Goal: Transaction & Acquisition: Register for event/course

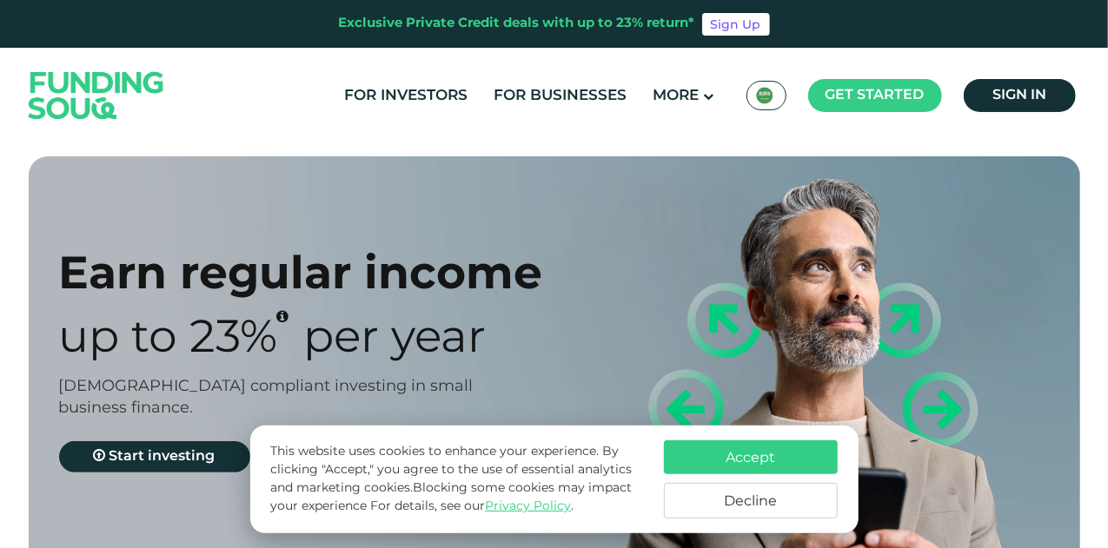
click at [737, 460] on button "Accept" at bounding box center [751, 458] width 174 height 34
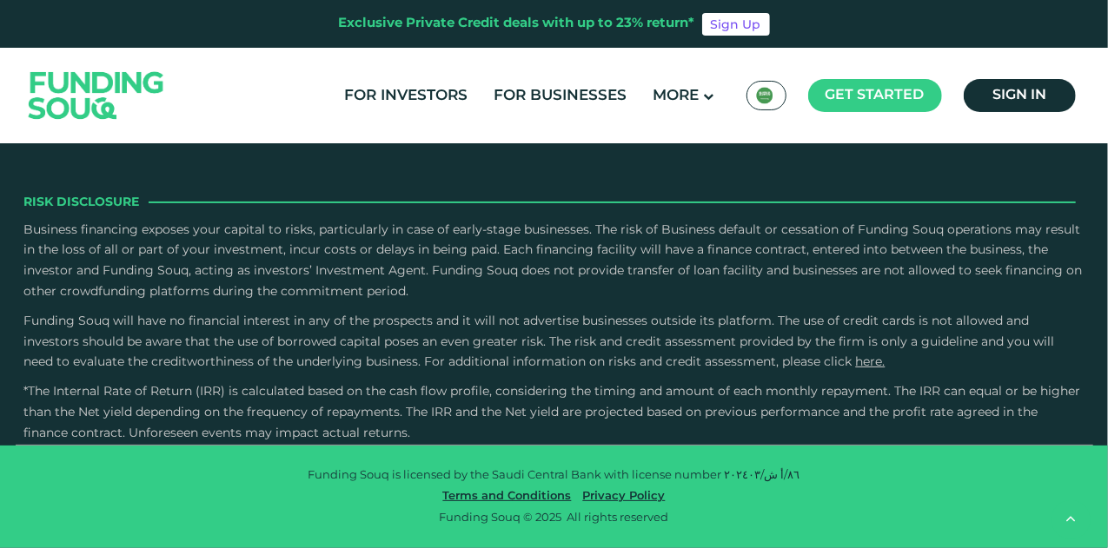
scroll to position [3937, 0]
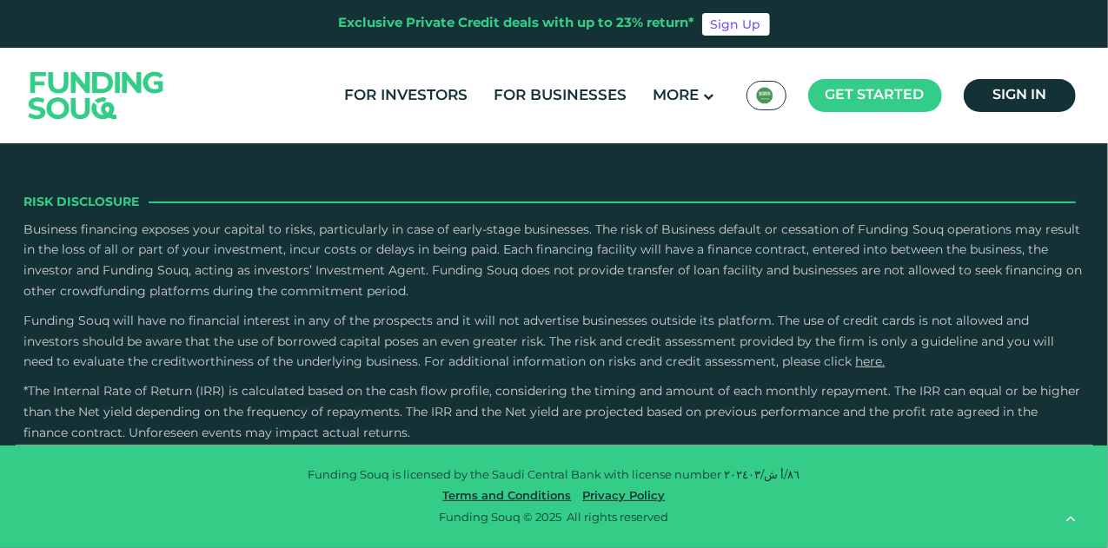
type tc-range-slider "2"
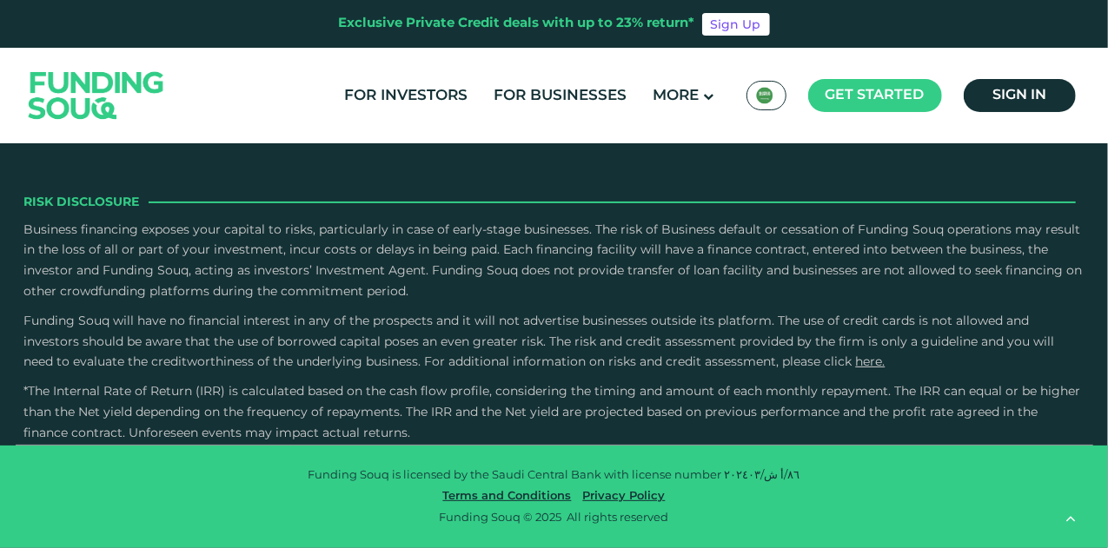
drag, startPoint x: 593, startPoint y: 366, endPoint x: 462, endPoint y: 375, distance: 131.6
type tc-range-slider "200000"
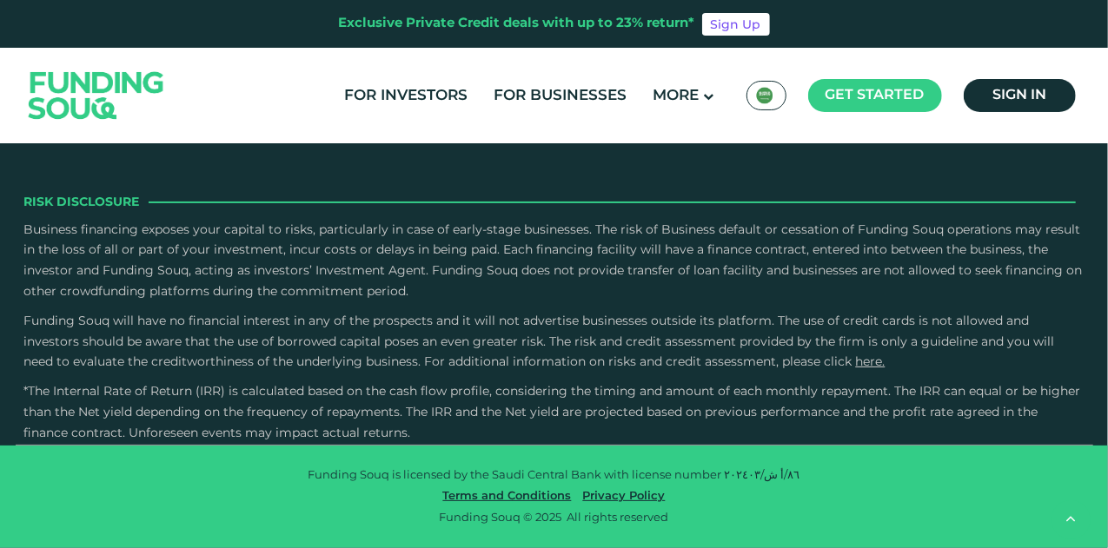
type tc-range-slider "5"
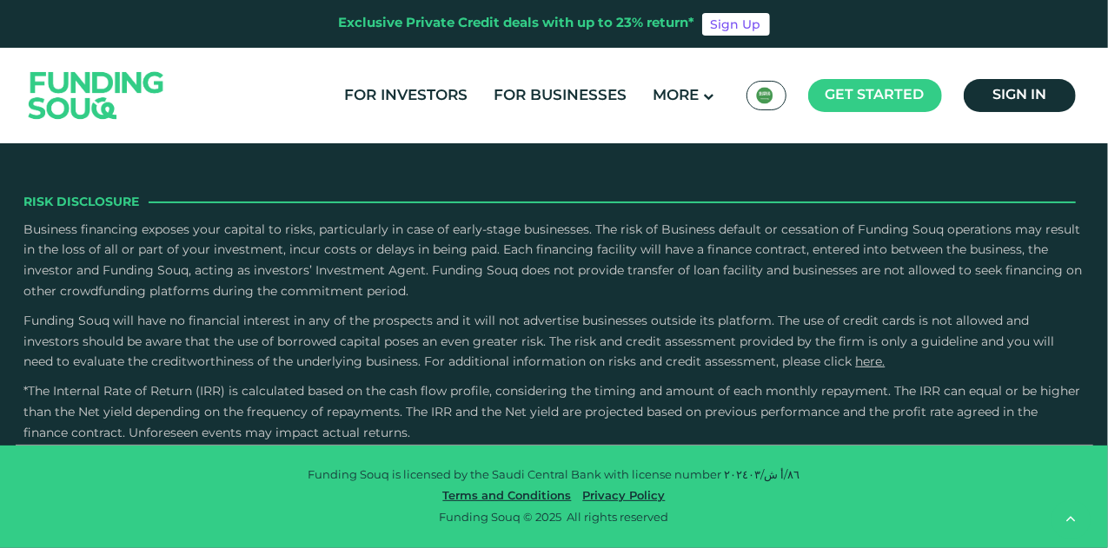
radio input "true"
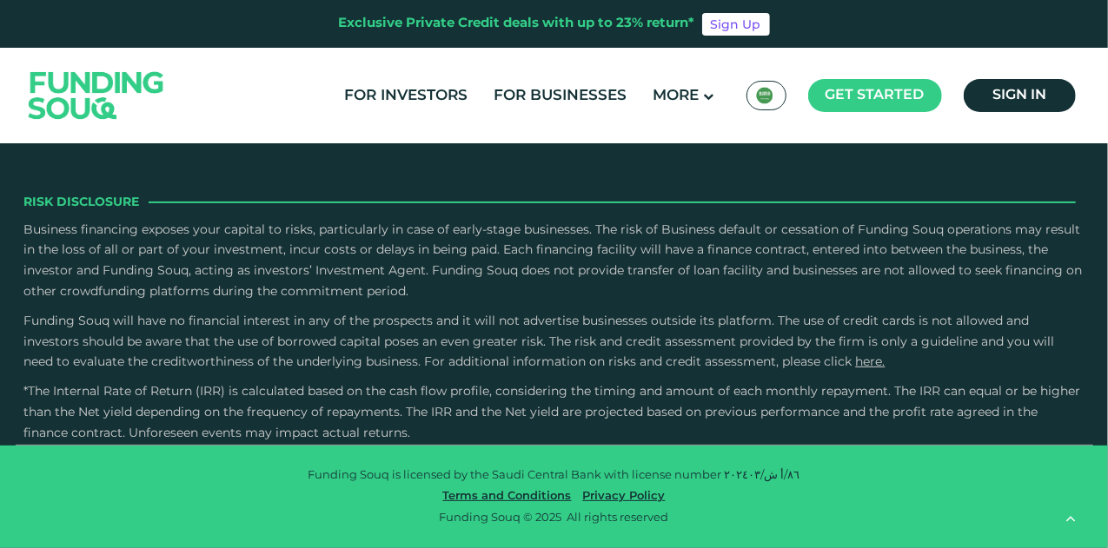
radio input "true"
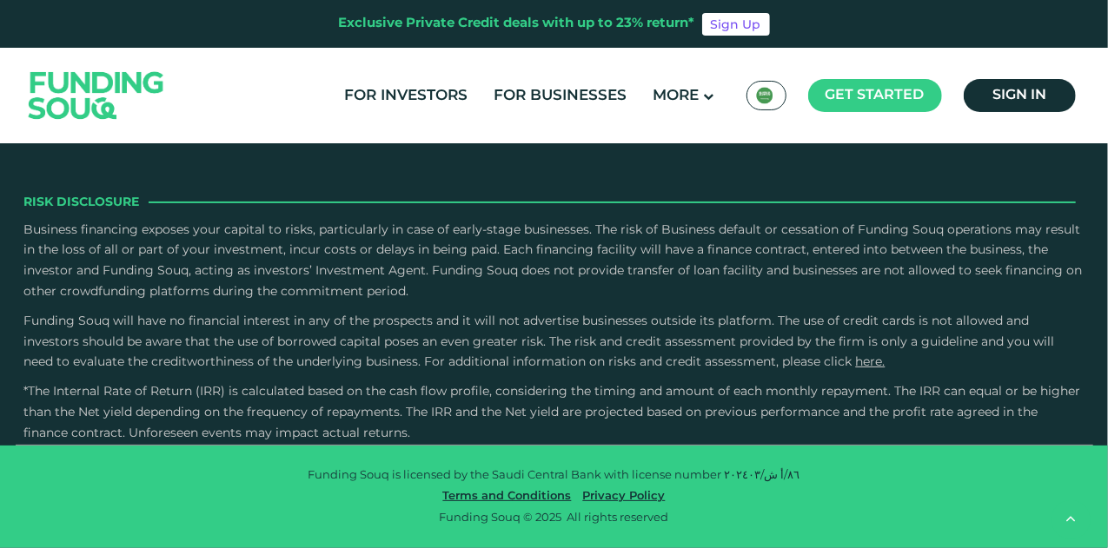
type tc-range-slider "400000"
drag, startPoint x: 168, startPoint y: 287, endPoint x: 178, endPoint y: 289, distance: 10.8
drag, startPoint x: 662, startPoint y: 289, endPoint x: 515, endPoint y: 291, distance: 146.9
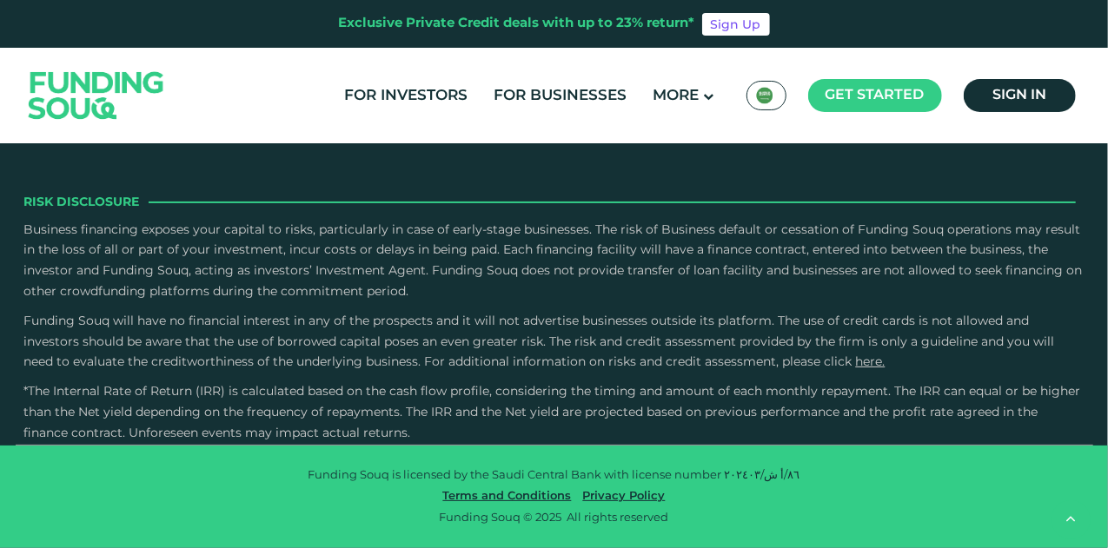
type tc-range-slider "5"
type tc-range-slider "500000"
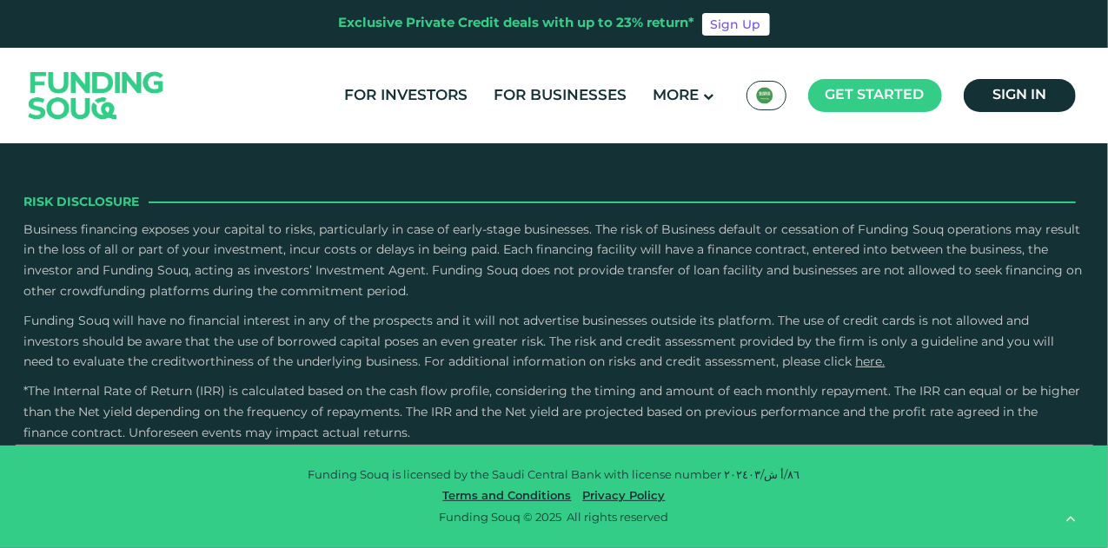
scroll to position [4043, 0]
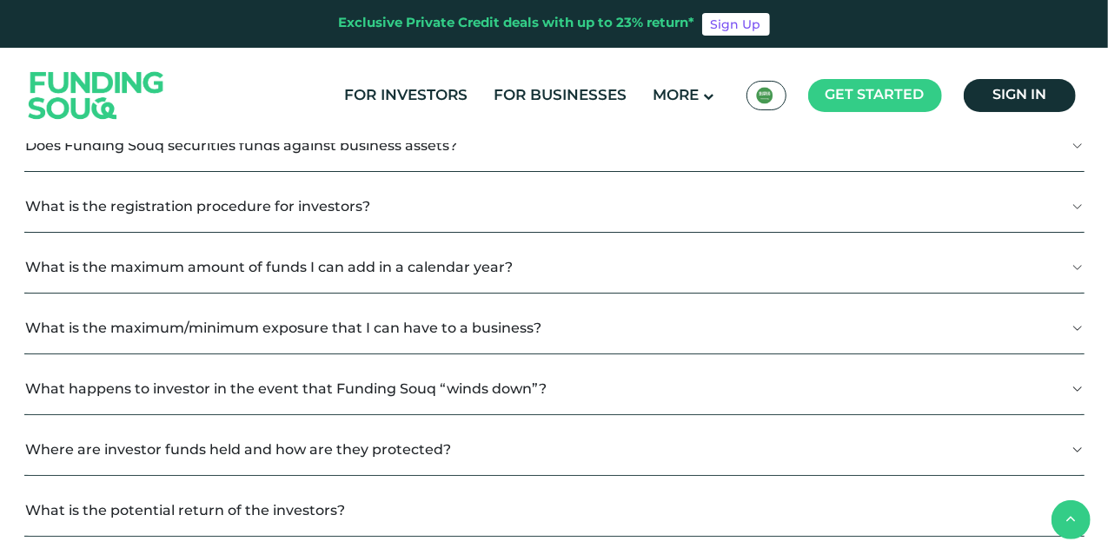
scroll to position [806, 0]
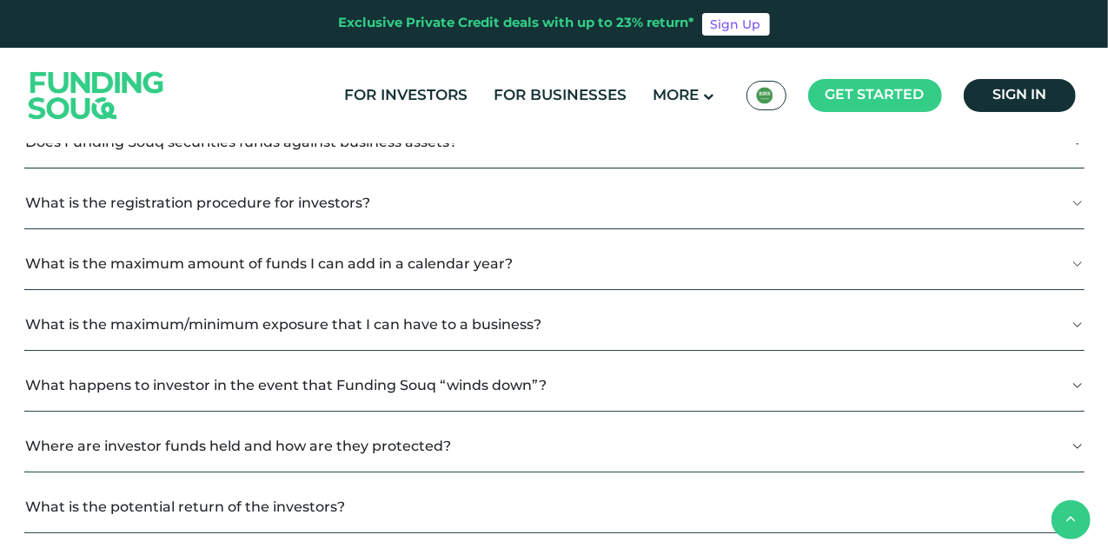
click at [550, 264] on button "What is the maximum amount of funds I can add in a calendar year?" at bounding box center [554, 263] width 1060 height 51
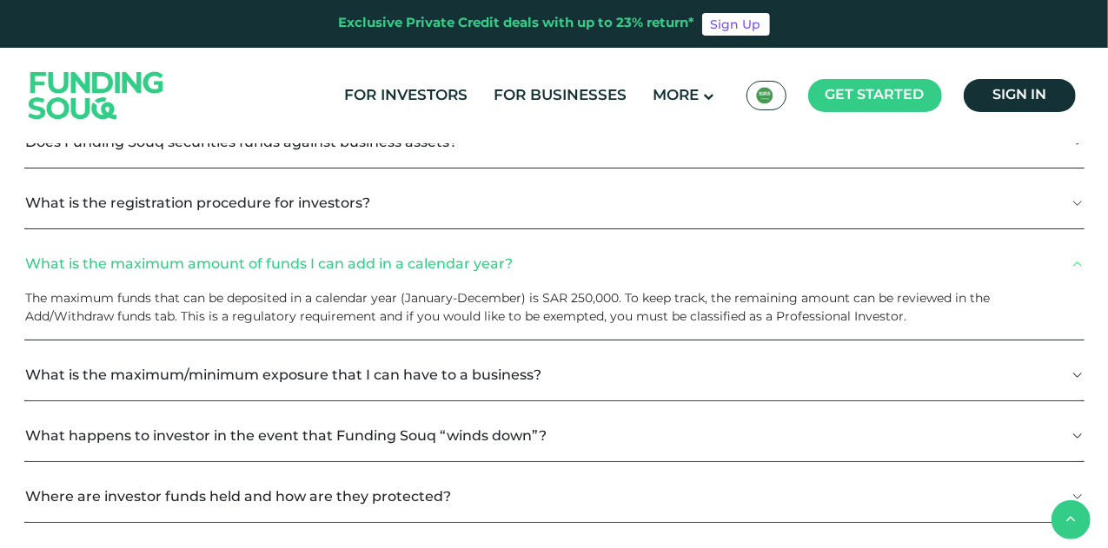
click at [550, 264] on button "What is the maximum amount of funds I can add in a calendar year?" at bounding box center [554, 263] width 1060 height 51
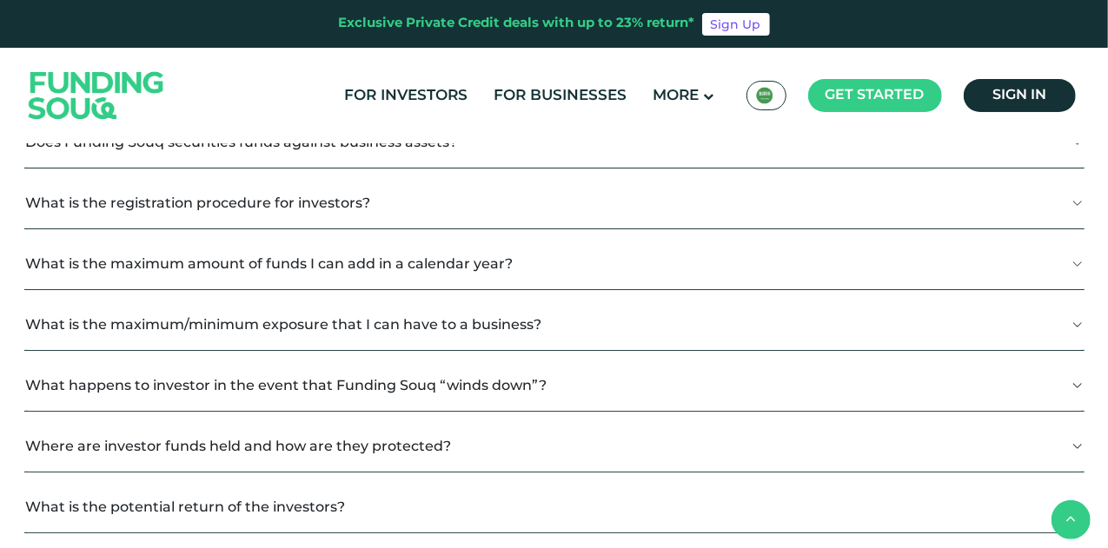
click at [570, 322] on button "What is the maximum/minimum exposure that I can have to a business?" at bounding box center [554, 324] width 1060 height 51
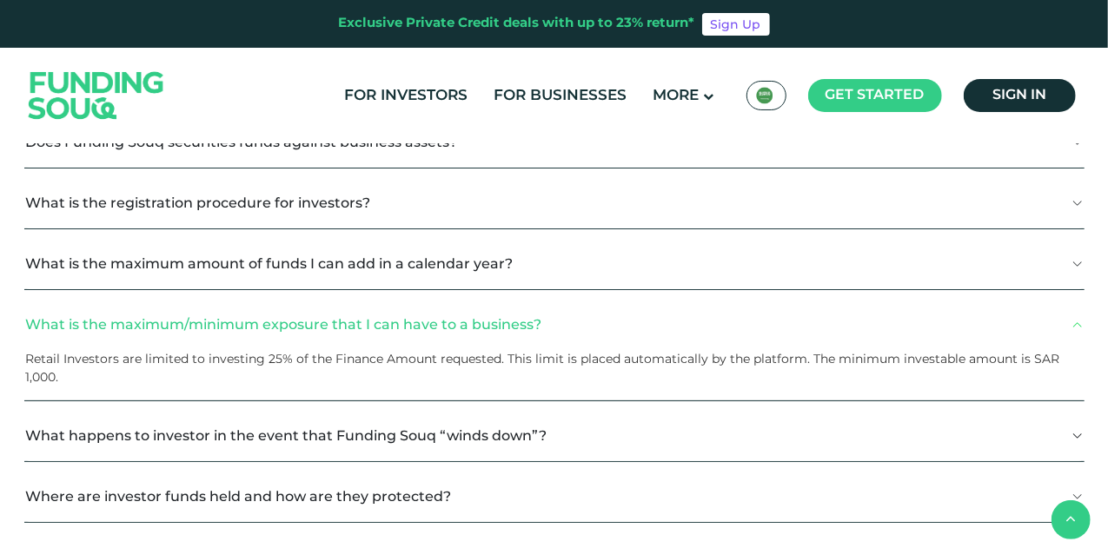
click at [570, 322] on button "What is the maximum/minimum exposure that I can have to a business?" at bounding box center [554, 324] width 1060 height 51
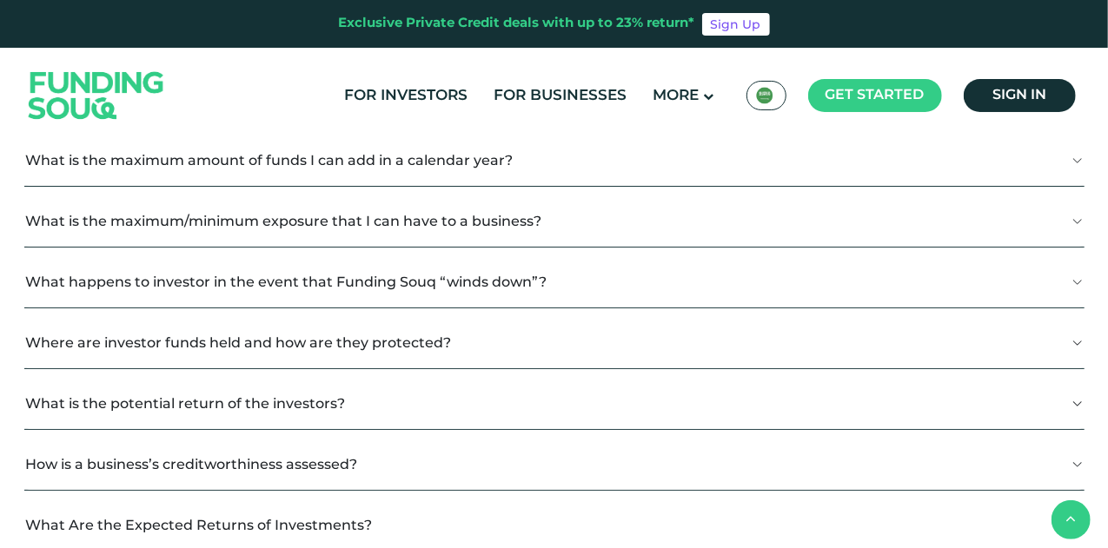
scroll to position [923, 0]
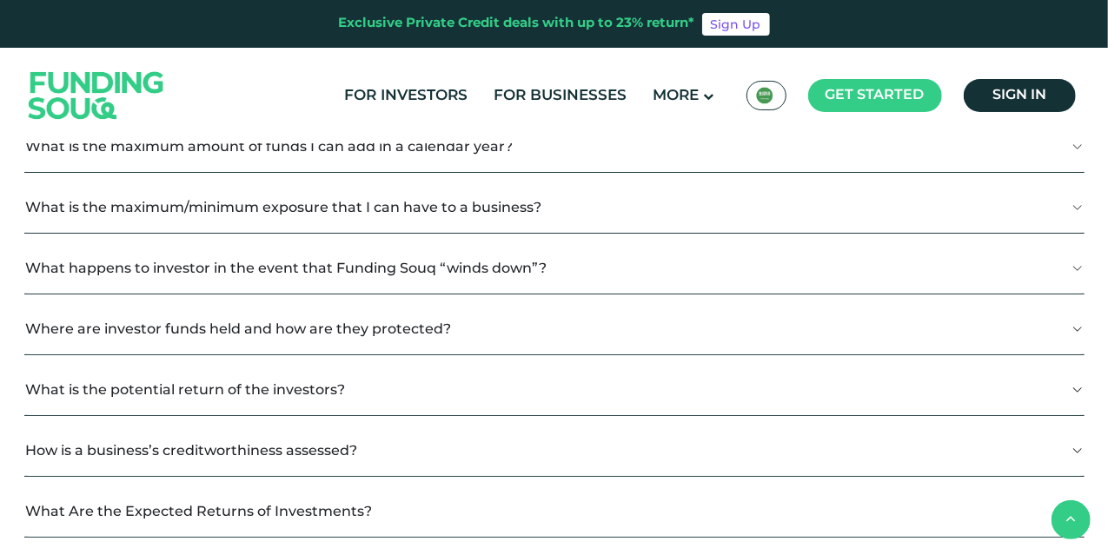
click at [570, 266] on button "What happens to investor in the event that Funding Souq “winds down”?" at bounding box center [554, 268] width 1060 height 51
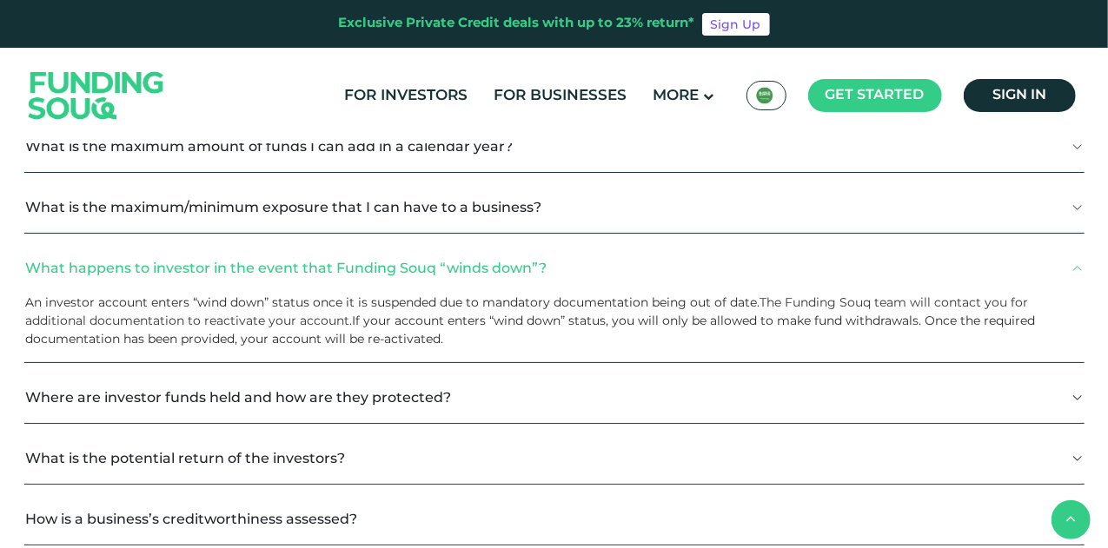
click at [570, 266] on button "What happens to investor in the event that Funding Souq “winds down”?" at bounding box center [554, 268] width 1060 height 51
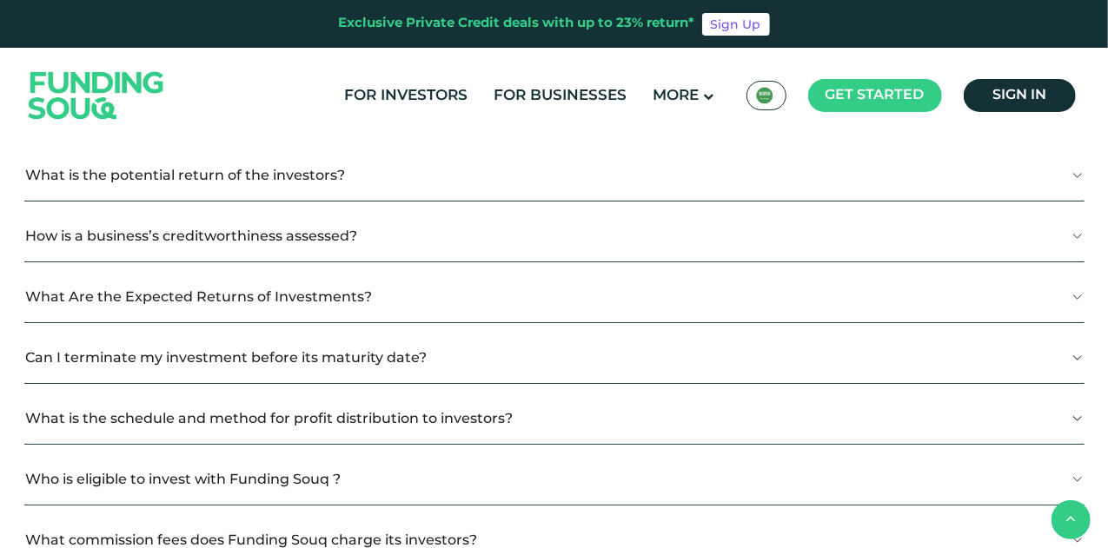
scroll to position [1139, 0]
click at [477, 297] on button "What Are the Expected Returns of Investments?" at bounding box center [554, 295] width 1060 height 51
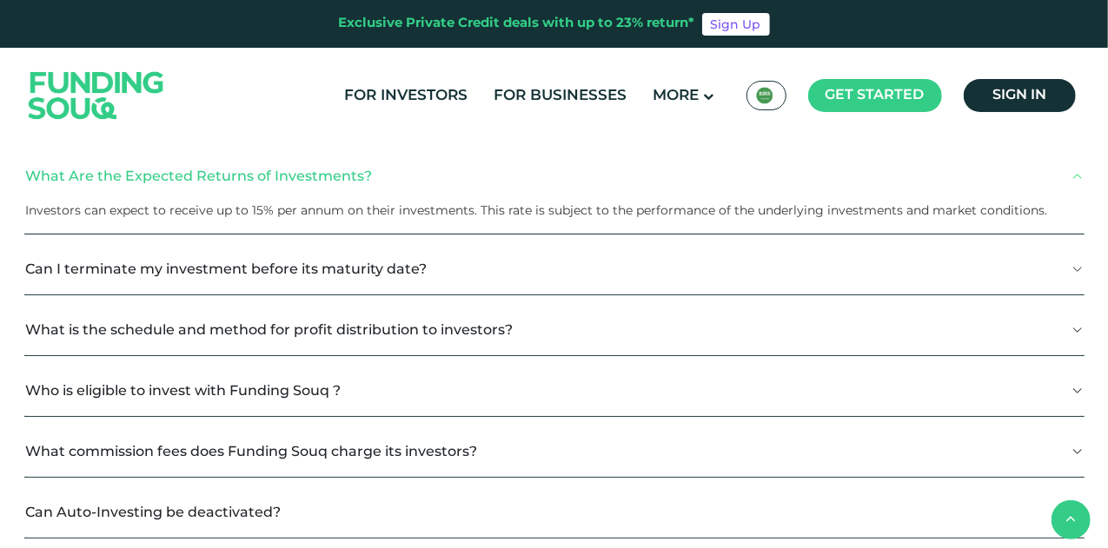
scroll to position [1267, 0]
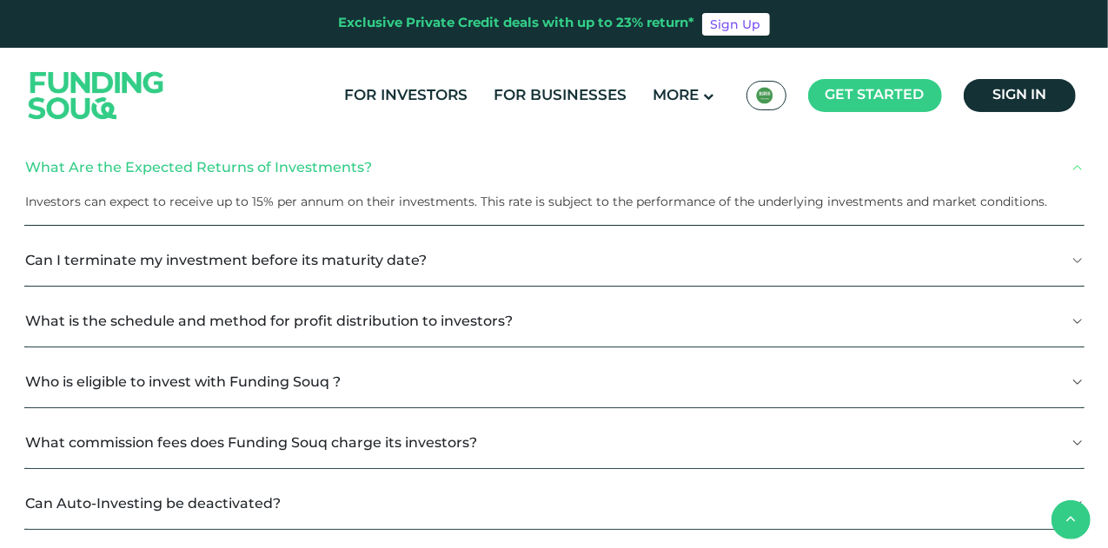
click at [538, 322] on button "What is the schedule and method for profit distribution to investors?" at bounding box center [554, 321] width 1060 height 51
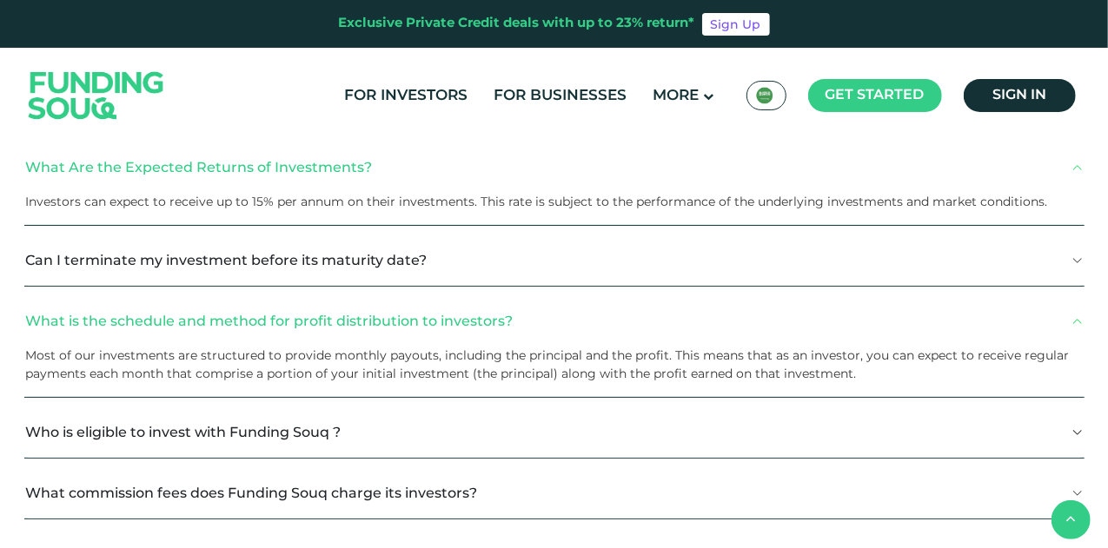
click at [456, 440] on button "Who is eligible to invest with Funding Souq ?" at bounding box center [554, 432] width 1060 height 51
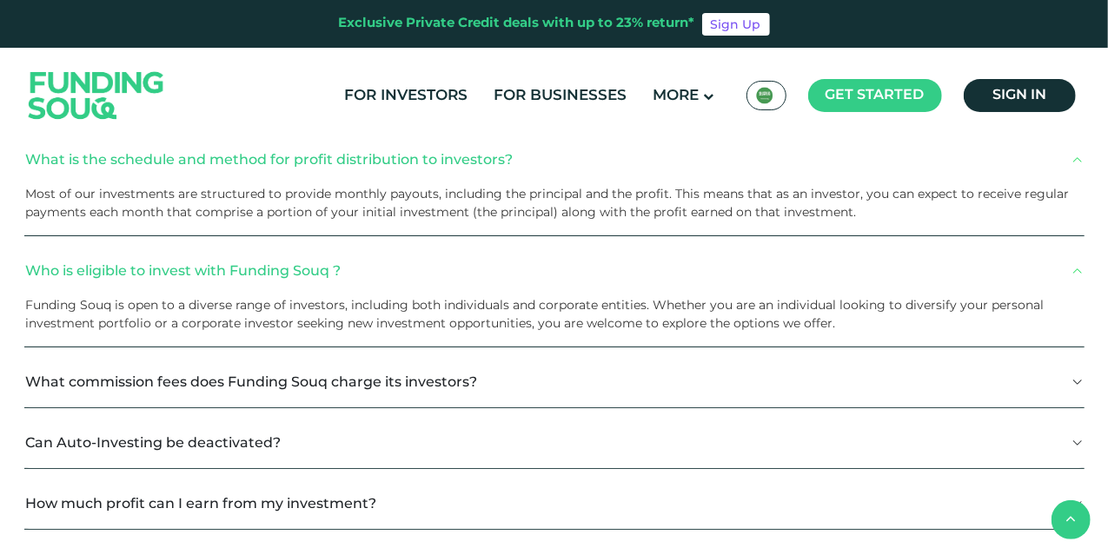
scroll to position [1430, 0]
click at [520, 382] on button "What commission fees does Funding Souq charge its investors?" at bounding box center [554, 381] width 1060 height 51
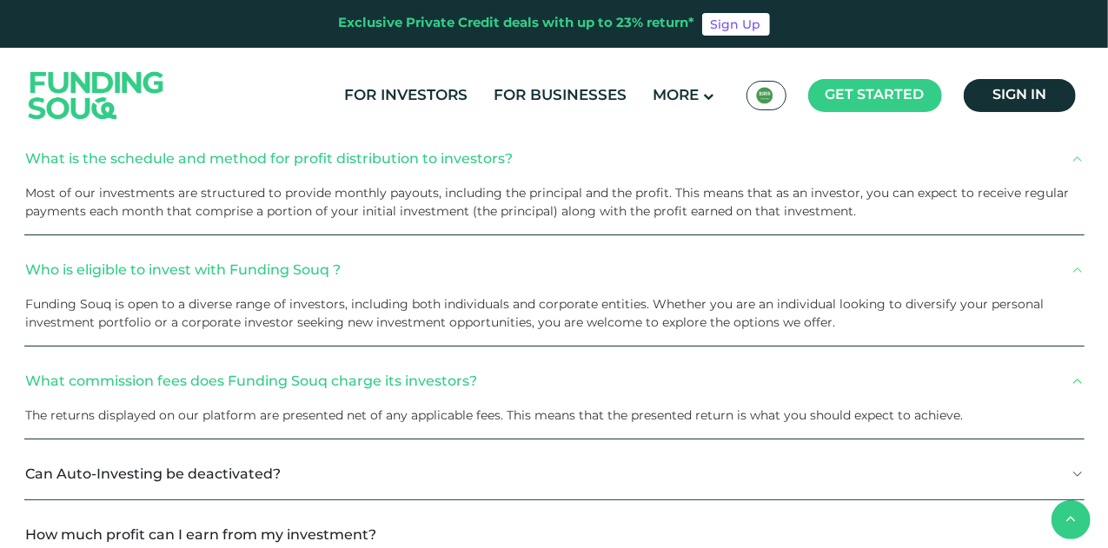
click at [520, 382] on button "What commission fees does Funding Souq charge its investors?" at bounding box center [554, 381] width 1060 height 51
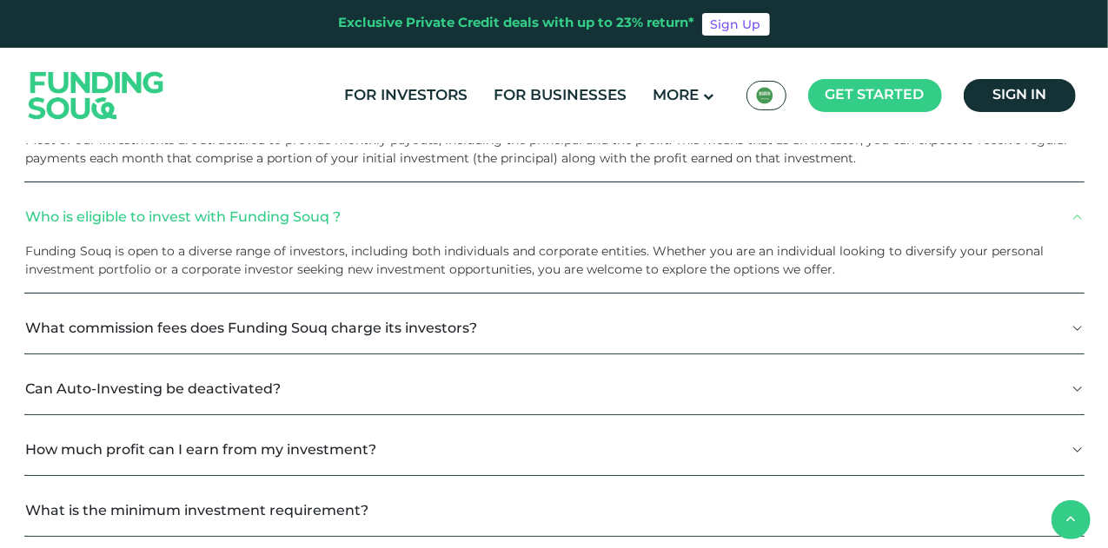
scroll to position [1485, 0]
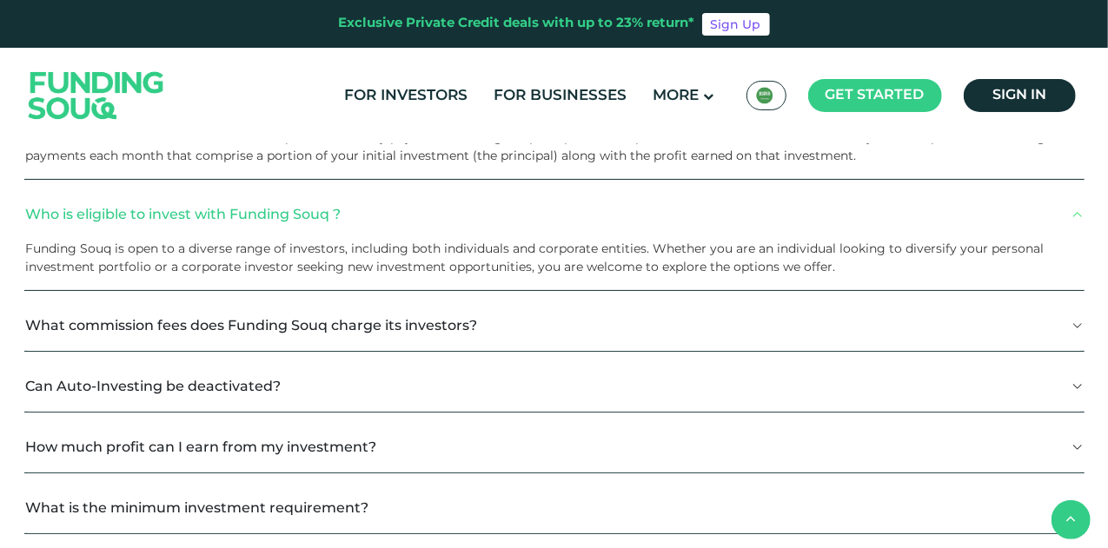
click at [520, 382] on button "Can Auto-Investing be deactivated?" at bounding box center [554, 386] width 1060 height 51
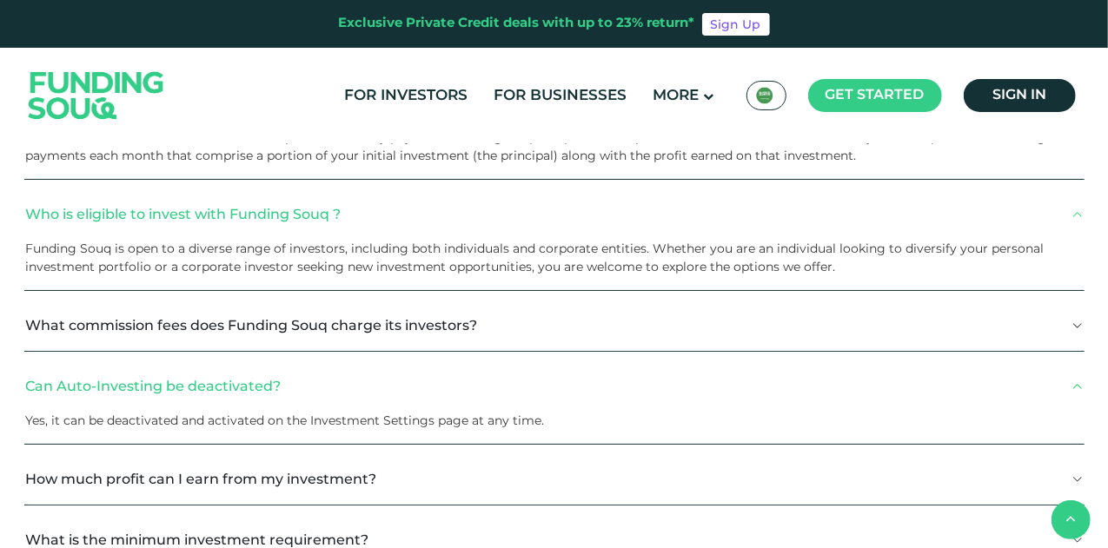
click at [520, 382] on button "Can Auto-Investing be deactivated?" at bounding box center [554, 386] width 1060 height 51
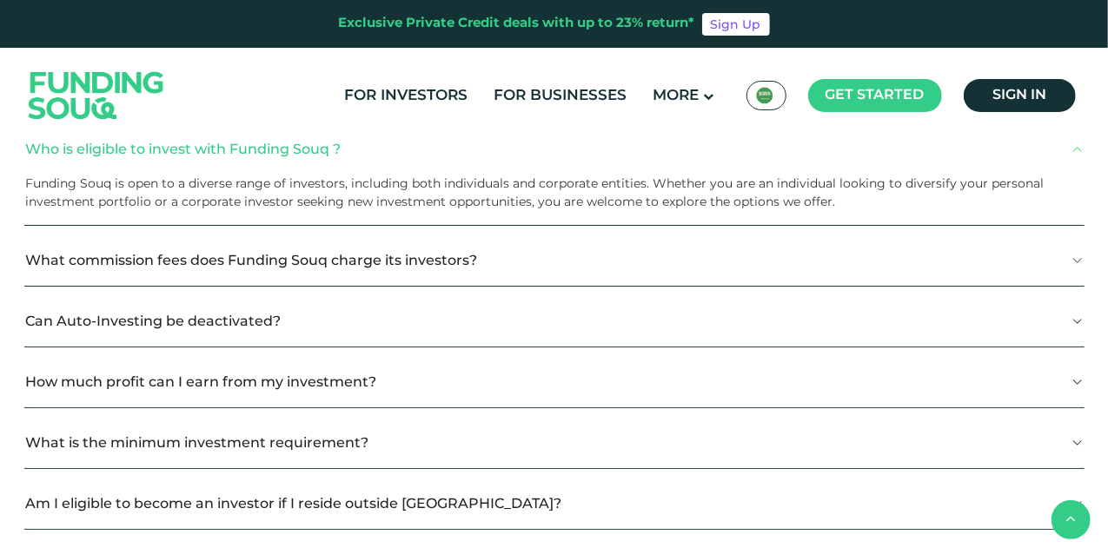
scroll to position [1552, 0]
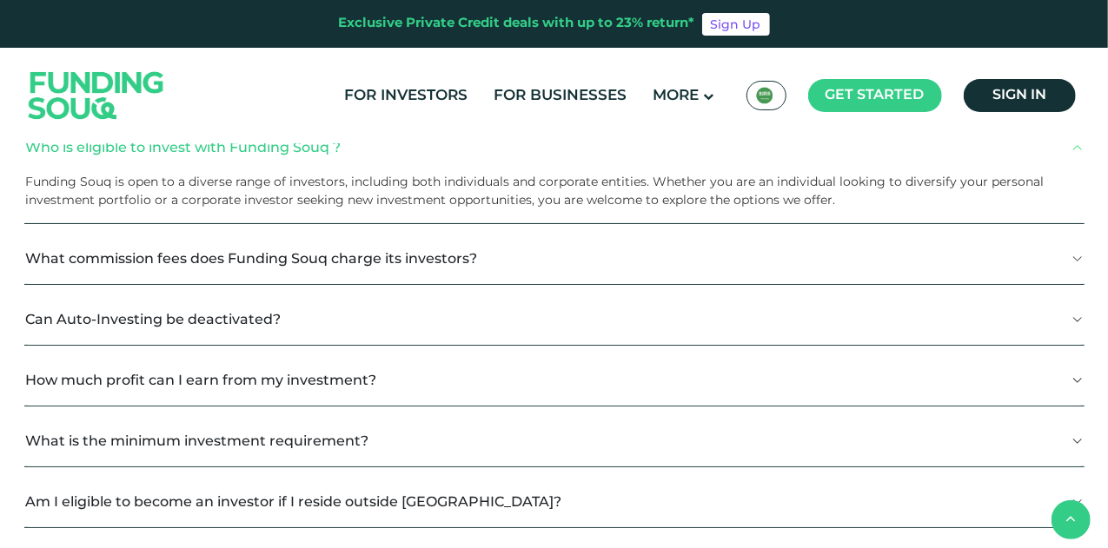
click at [520, 382] on button "How much profit can I earn from my investment?" at bounding box center [554, 380] width 1060 height 51
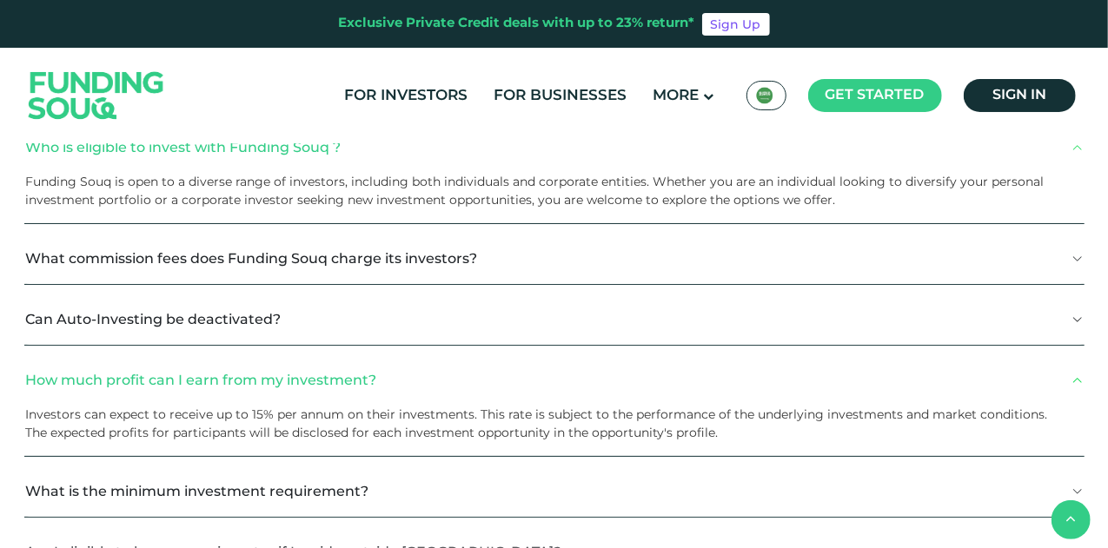
click at [505, 377] on button "How much profit can I earn from my investment?" at bounding box center [554, 380] width 1060 height 51
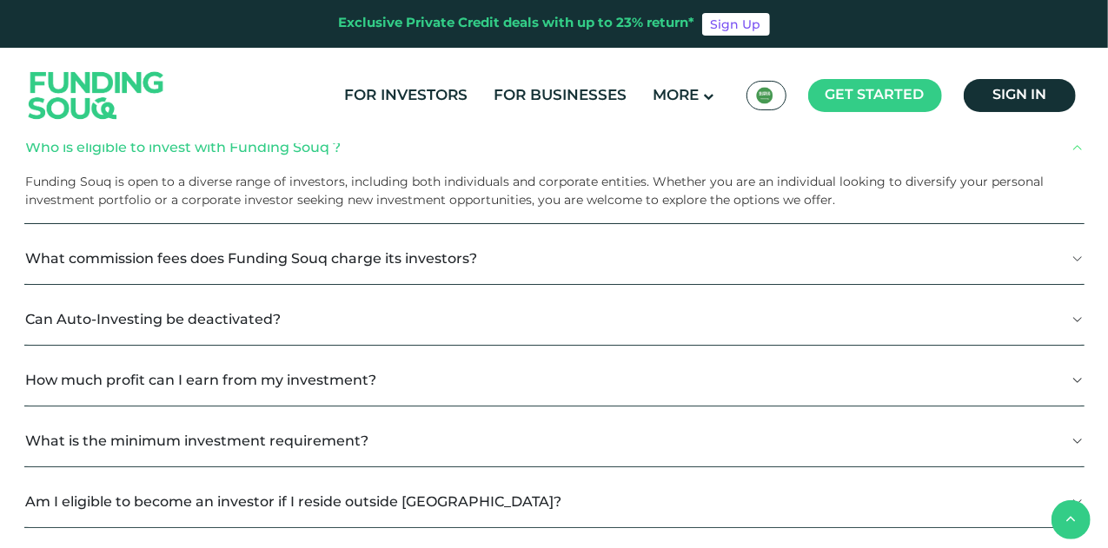
click at [505, 377] on button "How much profit can I earn from my investment?" at bounding box center [554, 380] width 1060 height 51
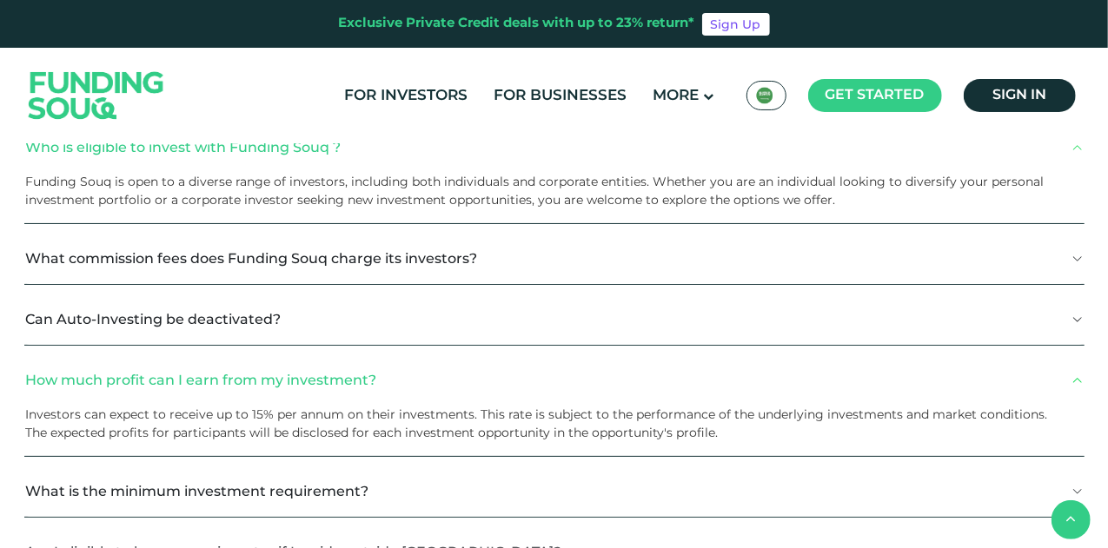
click at [505, 377] on button "How much profit can I earn from my investment?" at bounding box center [554, 380] width 1060 height 51
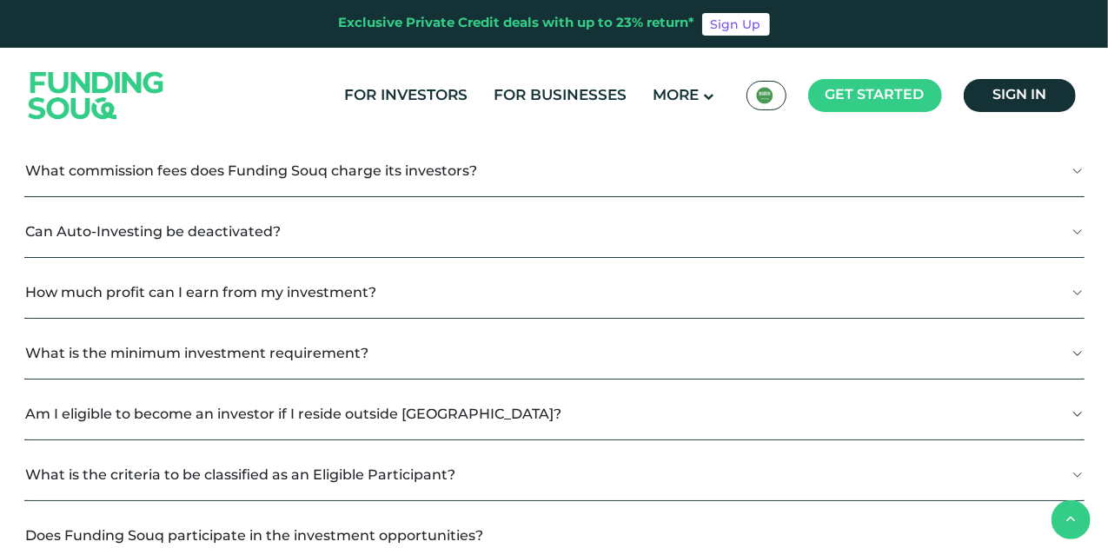
scroll to position [1642, 0]
click at [475, 364] on button "What is the minimum investment requirement?" at bounding box center [554, 351] width 1060 height 51
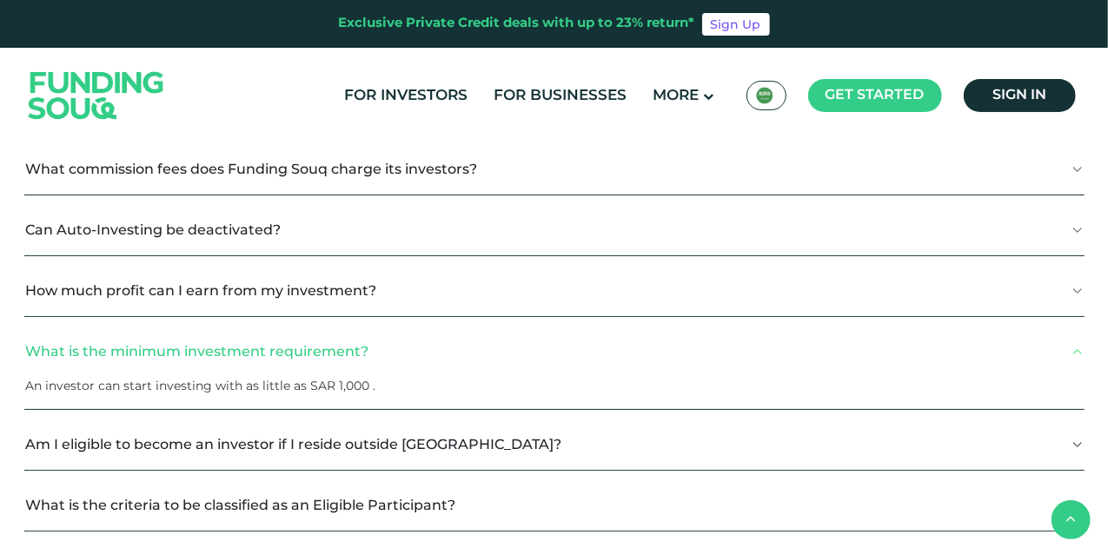
click at [475, 364] on button "What is the minimum investment requirement?" at bounding box center [554, 351] width 1060 height 51
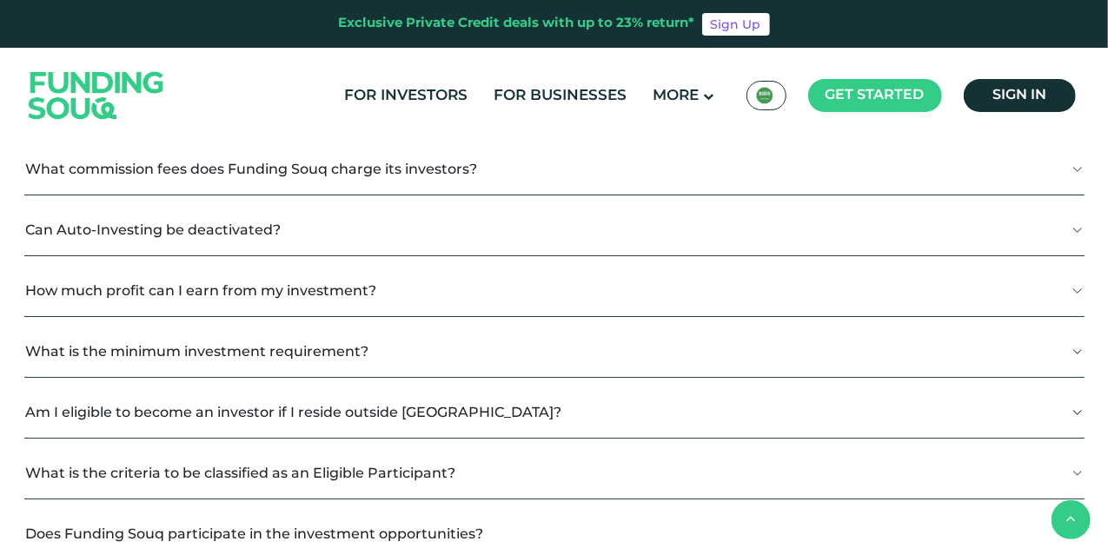
click at [480, 408] on button "Am I eligible to become an investor if I reside outside KSA?" at bounding box center [554, 412] width 1060 height 51
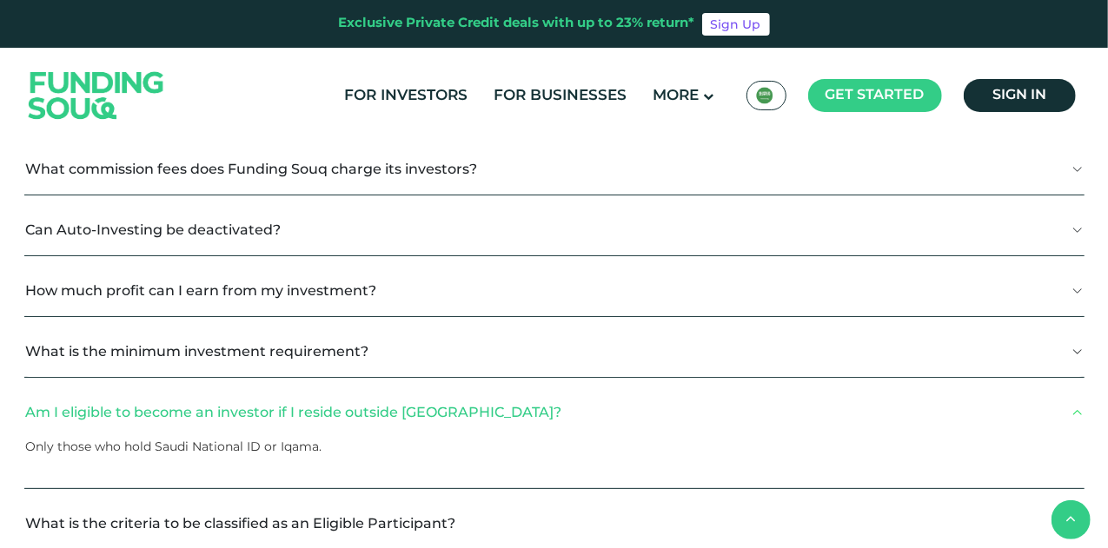
click at [480, 408] on button "Am I eligible to become an investor if I reside outside KSA?" at bounding box center [554, 412] width 1060 height 51
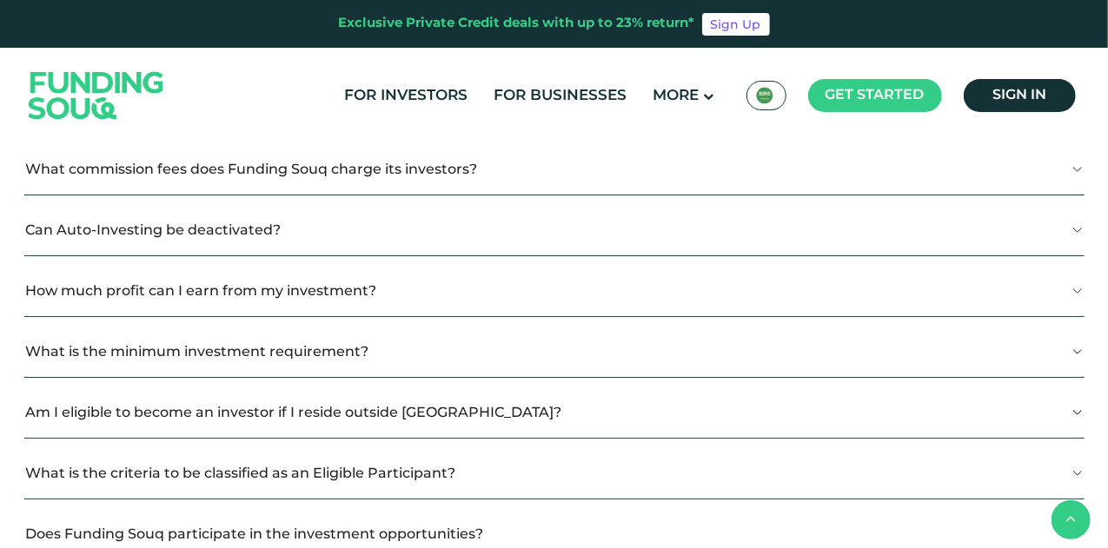
click at [480, 408] on button "Am I eligible to become an investor if I reside outside KSA?" at bounding box center [554, 412] width 1060 height 51
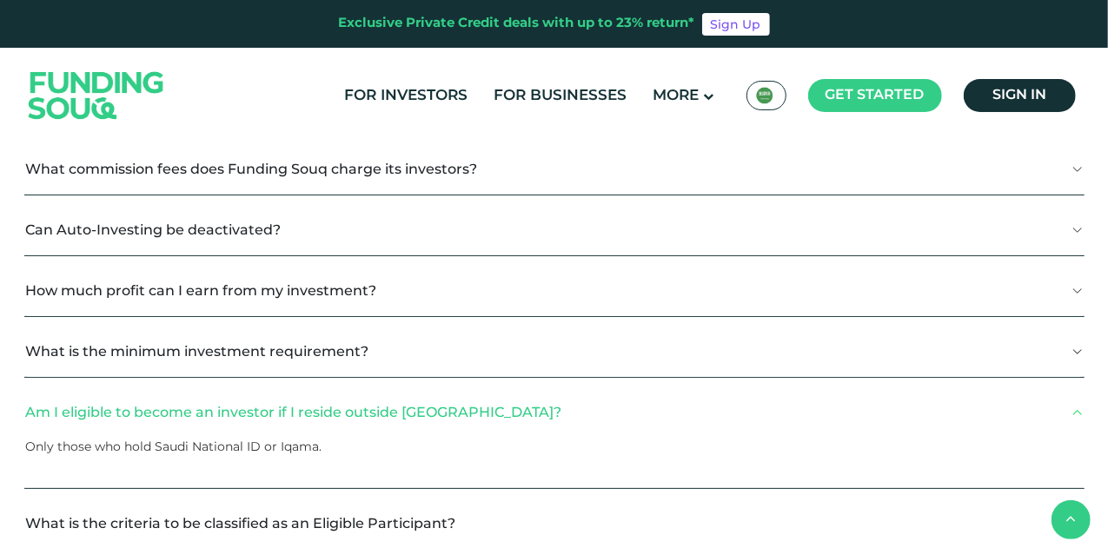
click at [480, 408] on button "Am I eligible to become an investor if I reside outside KSA?" at bounding box center [554, 412] width 1060 height 51
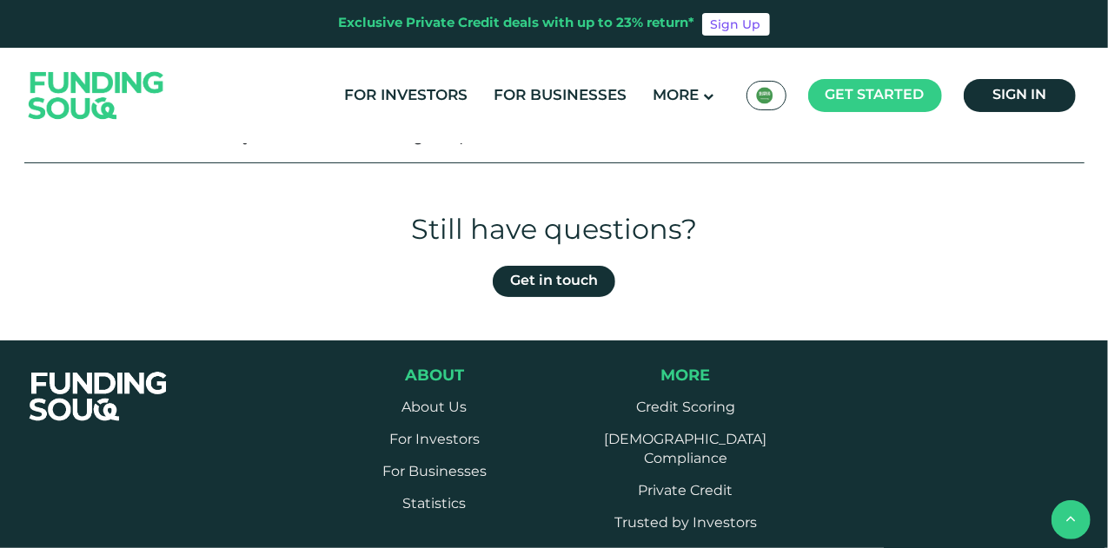
scroll to position [2103, 0]
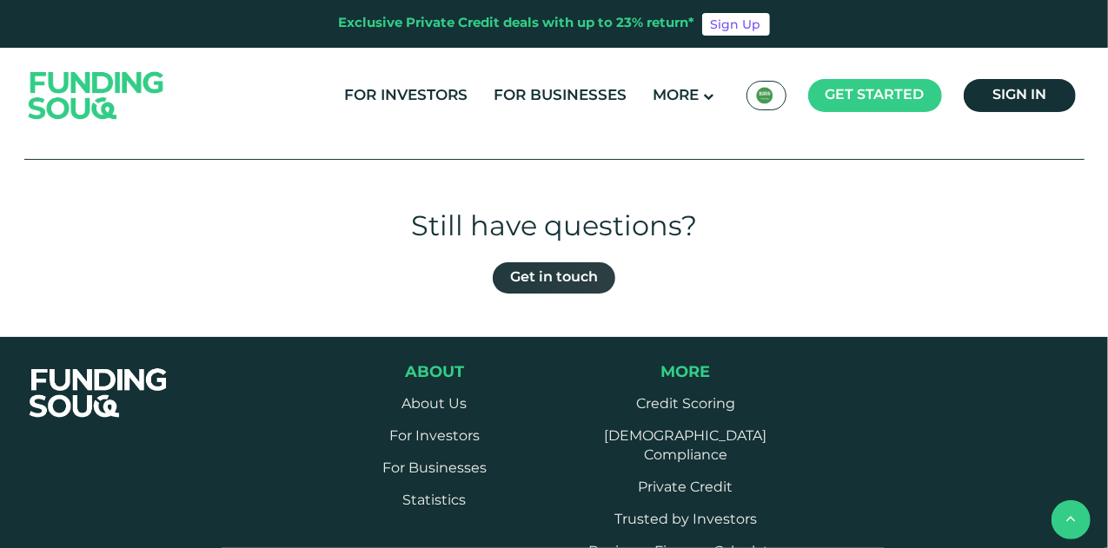
click at [521, 284] on link "Get in touch" at bounding box center [554, 277] width 123 height 31
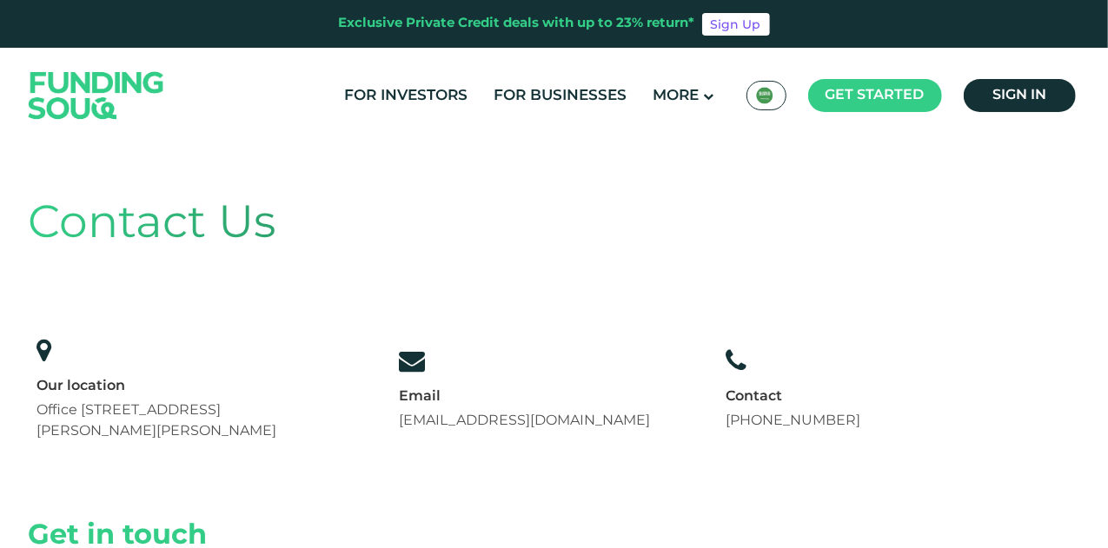
click at [488, 419] on link "support@fundingsouq.com" at bounding box center [524, 421] width 251 height 13
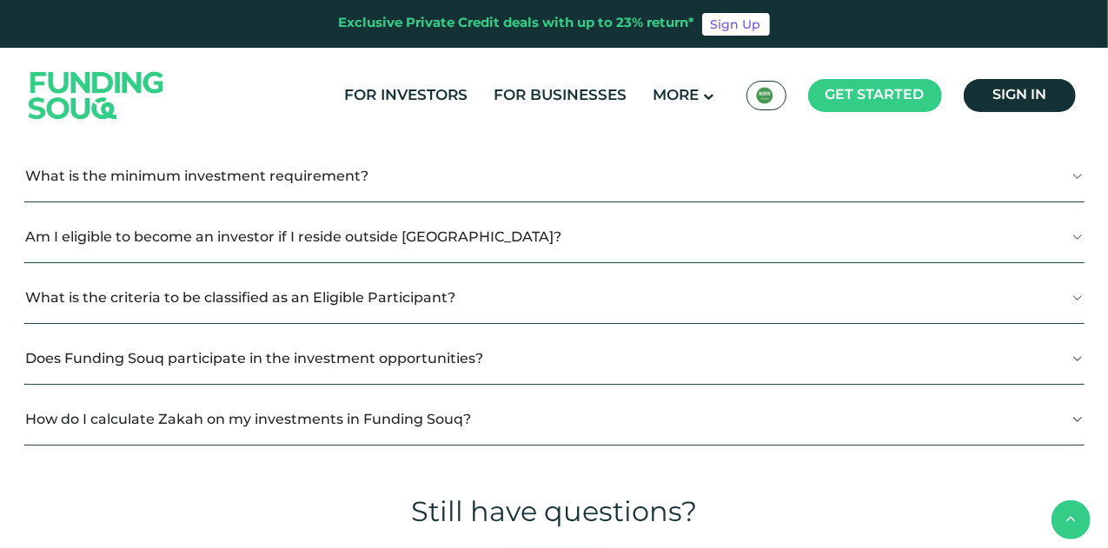
scroll to position [1700, 0]
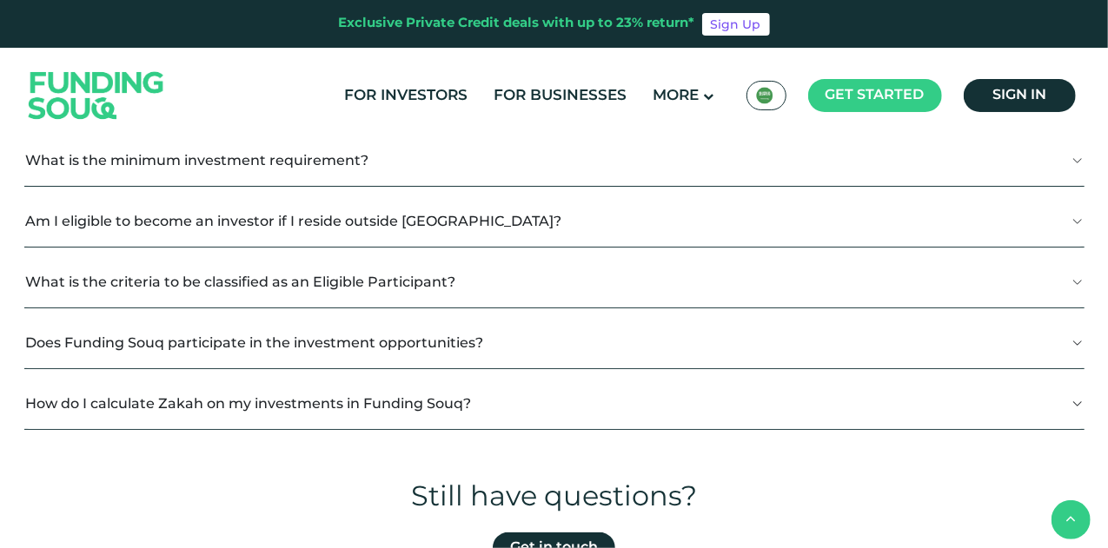
click at [500, 296] on button "What is the criteria to be classified as an Eligible Participant?" at bounding box center [554, 281] width 1060 height 51
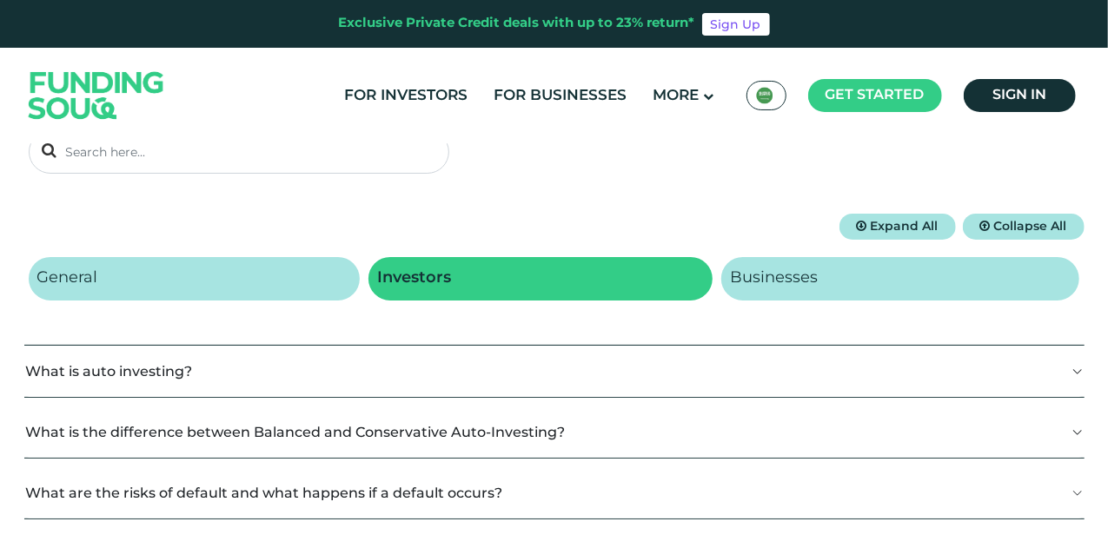
scroll to position [193, 0]
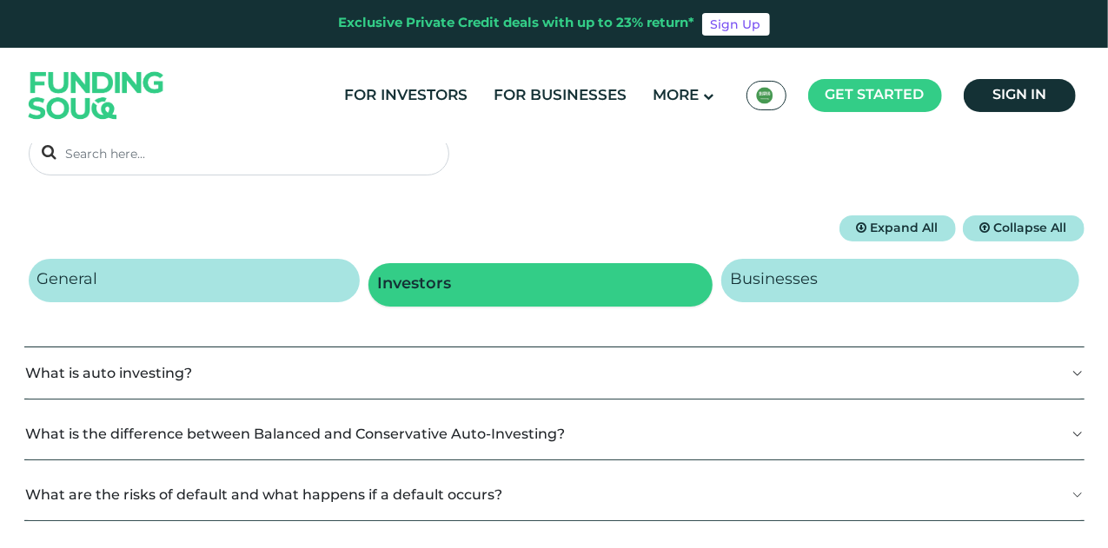
click at [426, 292] on h2 "Investors" at bounding box center [414, 285] width 74 height 19
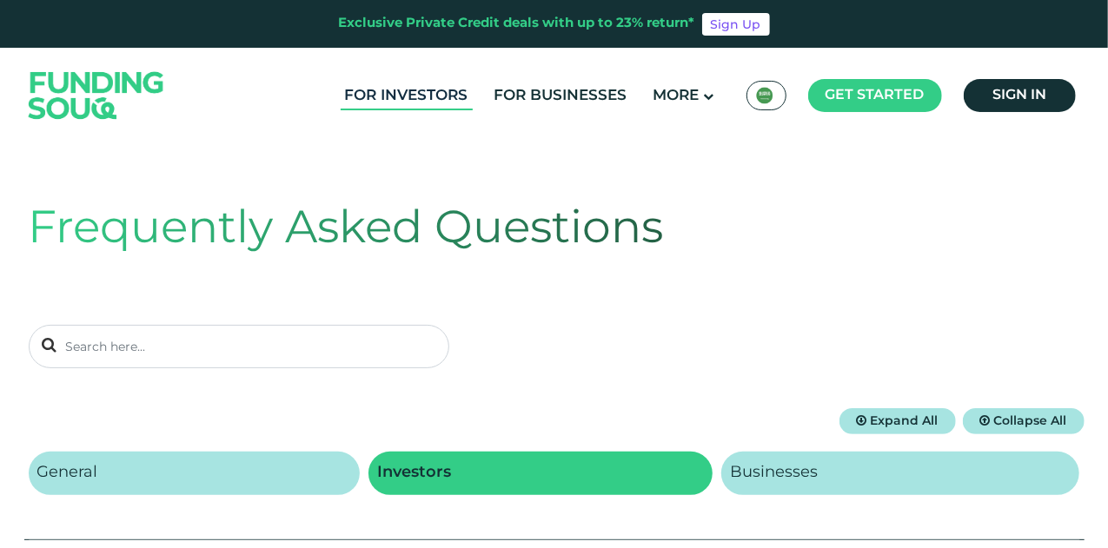
click at [406, 103] on link "For Investors" at bounding box center [407, 96] width 132 height 29
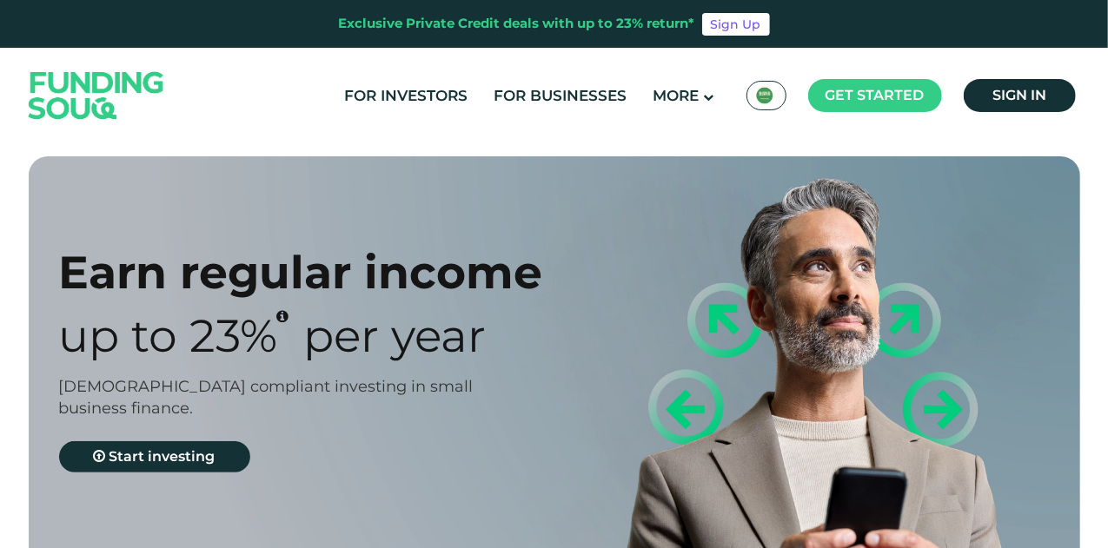
type tc-range-slider "4"
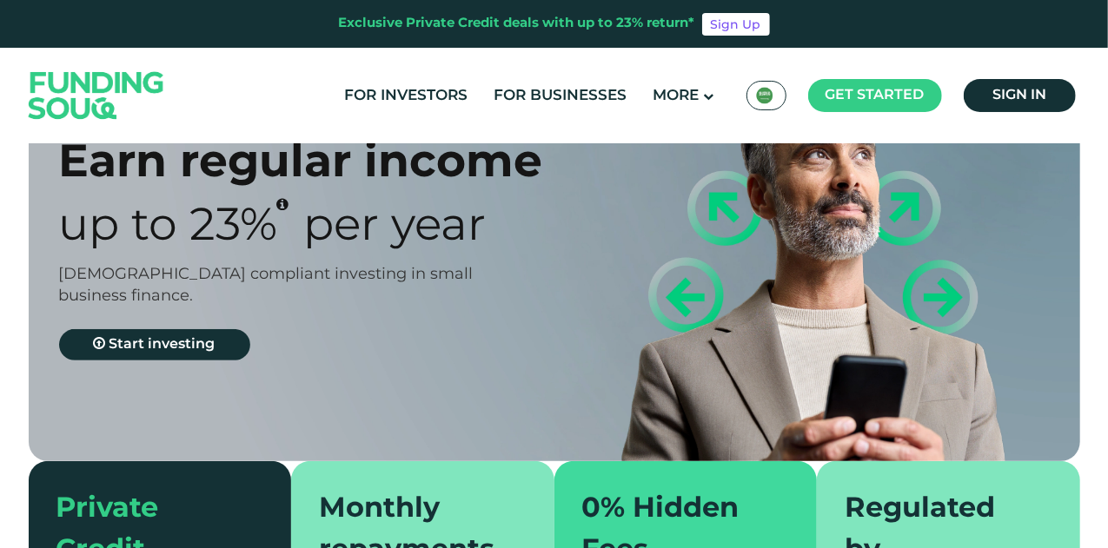
scroll to position [192, 0]
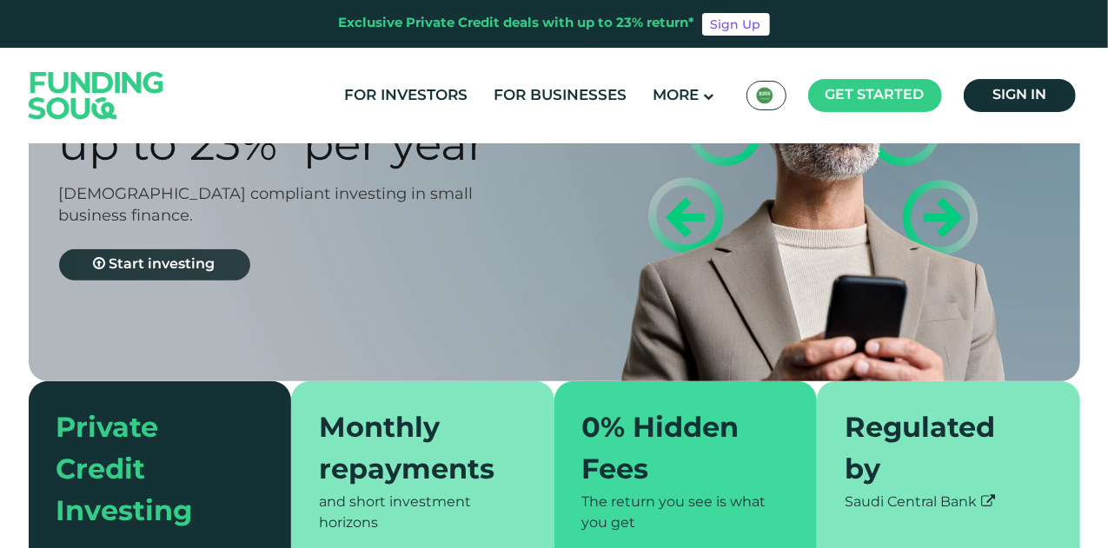
click at [178, 280] on link "Start investing" at bounding box center [154, 264] width 191 height 31
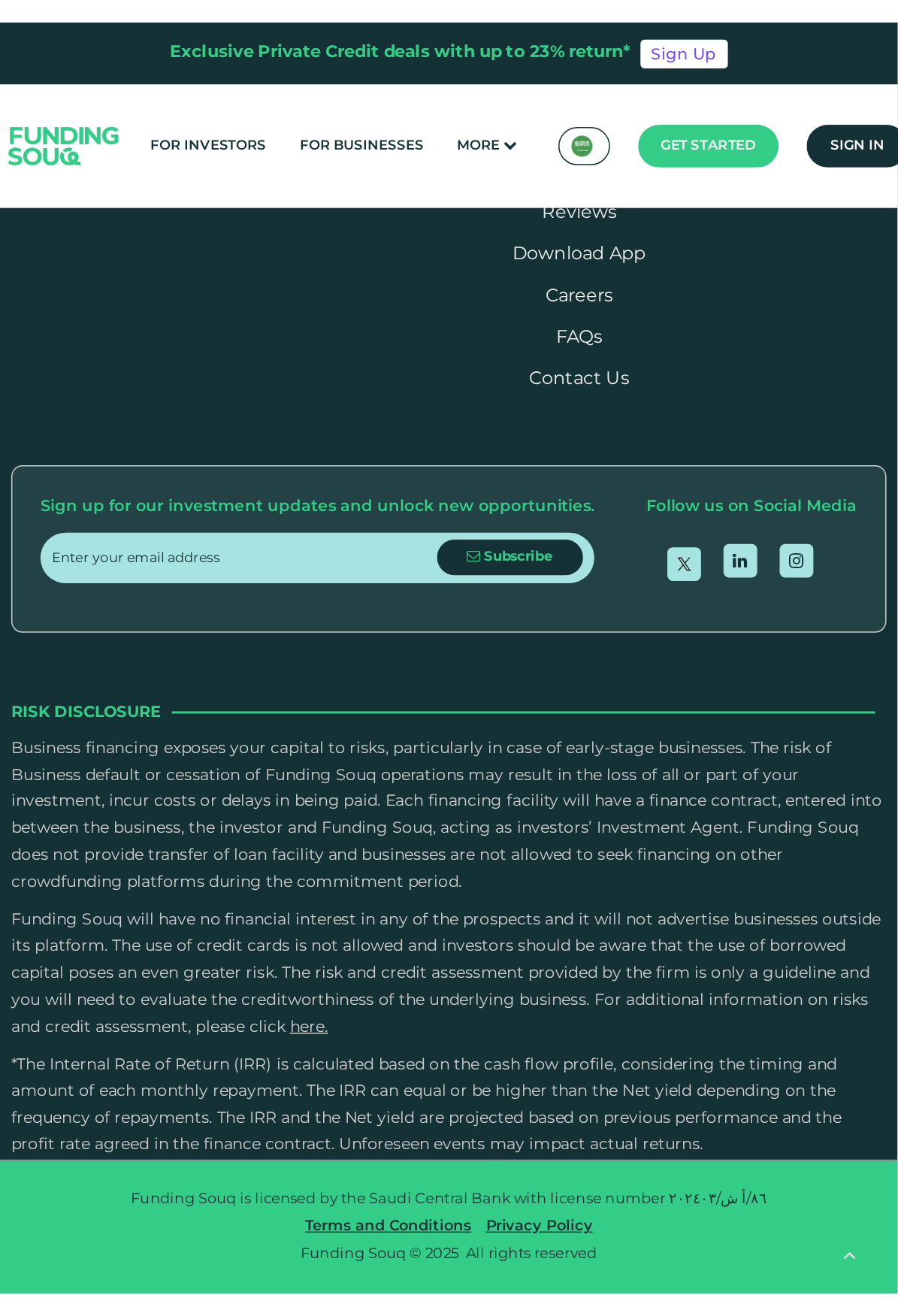
scroll to position [2367, 0]
